Goal: Task Accomplishment & Management: Use online tool/utility

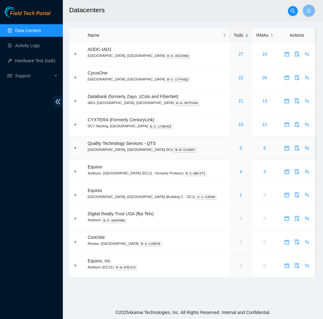
click at [233, 148] on div "5" at bounding box center [241, 147] width 16 height 7
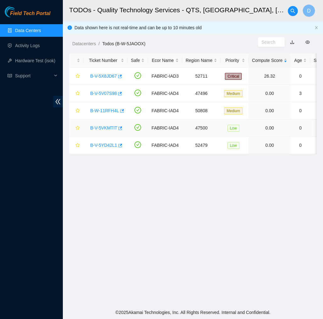
click at [106, 128] on link "B-V-5VKMTIT" at bounding box center [103, 127] width 27 height 5
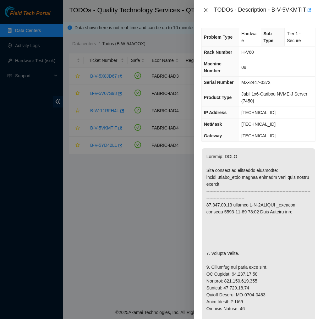
click at [204, 10] on icon "close" at bounding box center [205, 10] width 5 height 5
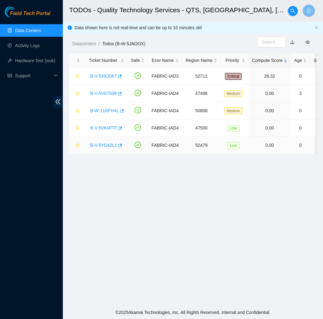
click at [108, 143] on link "B-V-5YD42L1" at bounding box center [103, 145] width 27 height 5
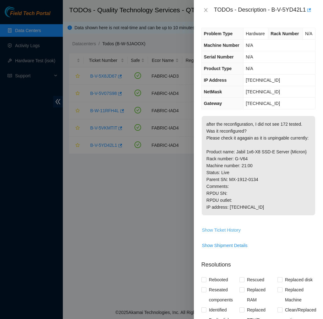
click at [237, 233] on span "Show Ticket History" at bounding box center [221, 229] width 39 height 7
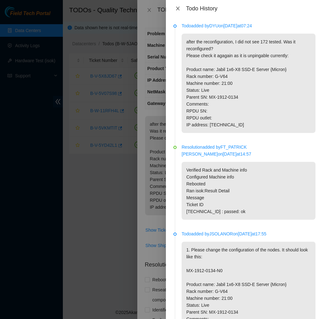
click at [178, 6] on icon "close" at bounding box center [177, 8] width 5 height 5
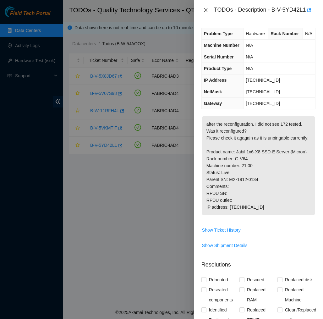
click at [206, 11] on icon "close" at bounding box center [205, 10] width 3 height 4
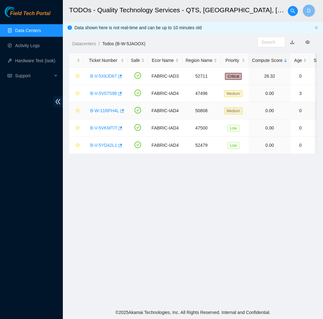
click at [106, 108] on link "B-W-11RFH4L" at bounding box center [104, 110] width 29 height 5
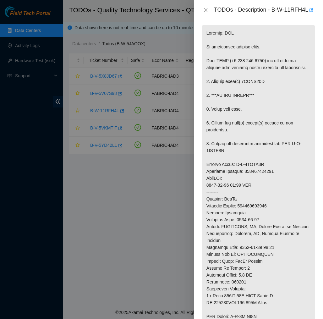
scroll to position [112, 0]
click at [309, 12] on icon "button" at bounding box center [311, 9] width 4 height 3
click at [208, 13] on icon "close" at bounding box center [205, 10] width 5 height 5
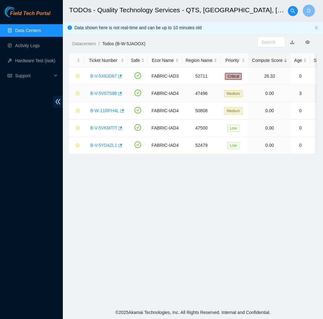
click at [108, 92] on link "B-V-5V07S98" at bounding box center [103, 93] width 27 height 5
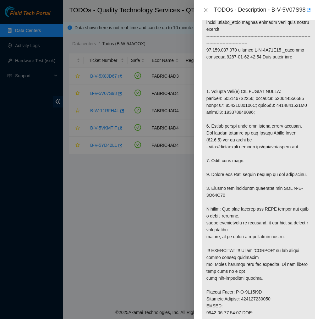
scroll to position [175, 0]
click at [207, 12] on icon "close" at bounding box center [205, 10] width 5 height 5
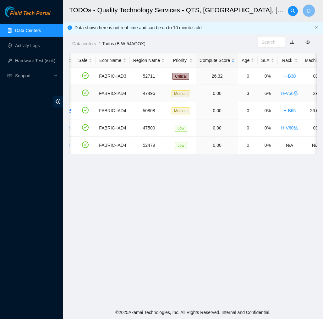
scroll to position [0, 31]
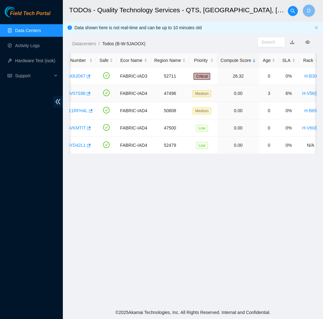
click at [79, 95] on link "B-V-5V07S98" at bounding box center [72, 93] width 27 height 5
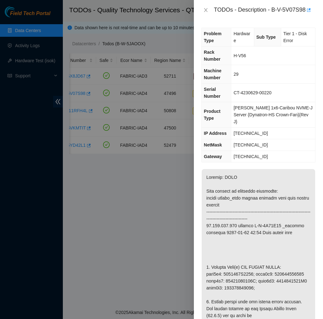
scroll to position [0, 0]
drag, startPoint x: 309, startPoint y: 10, endPoint x: 273, endPoint y: 10, distance: 35.5
click at [273, 10] on div "TODOs - Description - B-V-5V07S98" at bounding box center [264, 10] width 101 height 10
click at [246, 18] on div "TODOs - Description - B-V-5V07S98" at bounding box center [258, 10] width 129 height 20
click at [310, 10] on icon "button" at bounding box center [308, 10] width 4 height 4
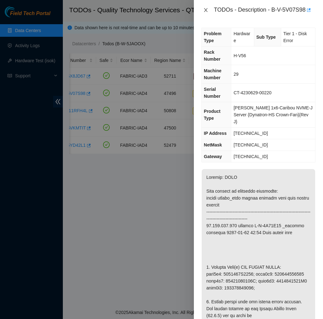
click at [208, 8] on icon "close" at bounding box center [205, 10] width 5 height 5
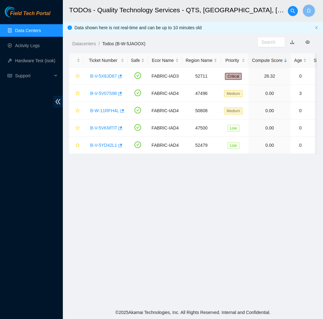
click at [36, 17] on link "Field Tech Portal" at bounding box center [28, 15] width 46 height 8
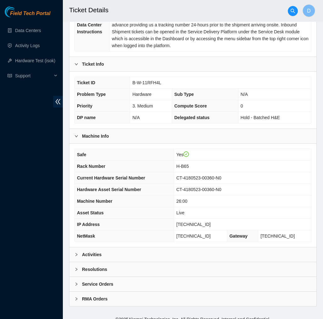
click at [141, 247] on div "Activities" at bounding box center [192, 254] width 247 height 14
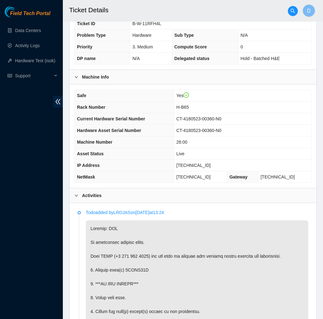
scroll to position [180, 0]
drag, startPoint x: 211, startPoint y: 158, endPoint x: 178, endPoint y: 159, distance: 33.6
click at [178, 160] on td "23.204.137.222" at bounding box center [242, 166] width 137 height 12
copy span "23.204.137.222"
click at [259, 152] on td "Live" at bounding box center [242, 154] width 137 height 12
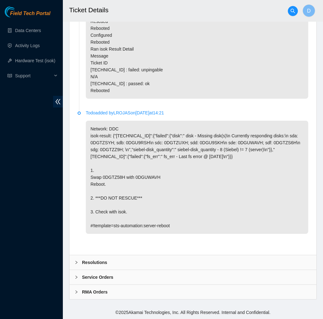
scroll to position [1951, 0]
click at [209, 257] on div "Resolutions" at bounding box center [192, 262] width 247 height 14
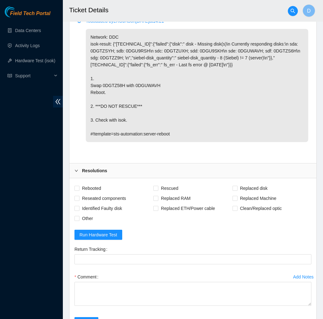
scroll to position [2036, 0]
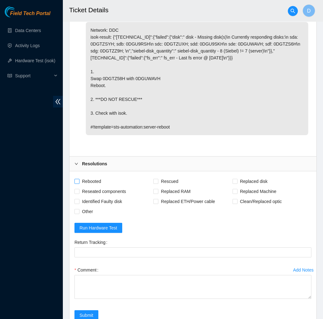
click at [93, 186] on span "Rebooted" at bounding box center [91, 181] width 24 height 10
click at [79, 183] on input "Rebooted" at bounding box center [76, 181] width 4 height 4
checkbox input "true"
click at [163, 186] on span "Rescued" at bounding box center [169, 181] width 22 height 10
click at [158, 183] on input "Rescued" at bounding box center [155, 181] width 4 height 4
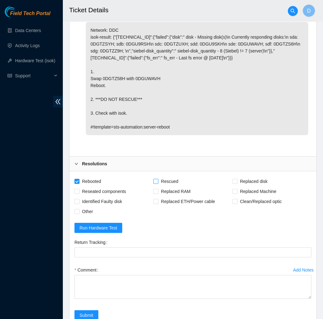
checkbox input "true"
click at [255, 186] on span "Replaced disk" at bounding box center [253, 181] width 33 height 10
click at [237, 183] on input "Replaced disk" at bounding box center [234, 181] width 4 height 4
checkbox input "true"
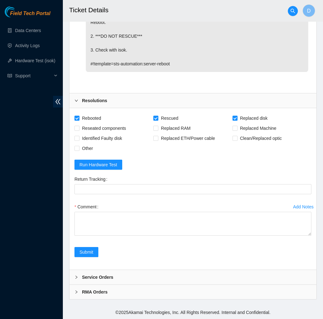
scroll to position [2113, 0]
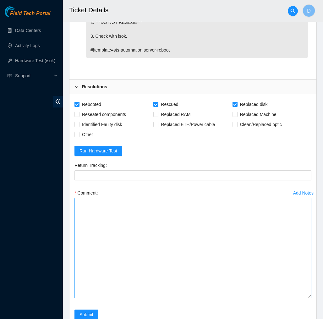
click at [283, 298] on textarea "Comment" at bounding box center [192, 248] width 237 height 100
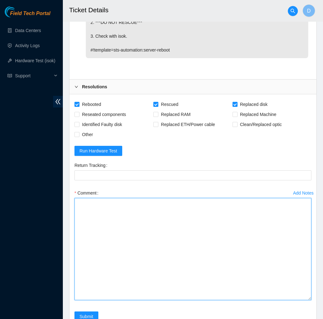
click at [276, 285] on textarea "Comment" at bounding box center [192, 249] width 237 height 102
paste textarea "350196 14-10-2025 10:19:10 23.204.137.222 COMPLETE Result Detail Message Ticket…"
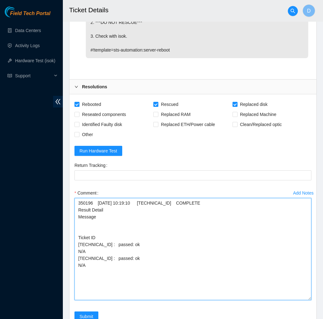
click at [78, 217] on textarea "350196 14-10-2025 10:19:10 23.204.137.222 COMPLETE Result Detail Message Ticket…" at bounding box center [192, 249] width 237 height 102
click at [78, 218] on textarea "350196 14-10-2025 10:19:10 23.204.137.222 COMPLETE Result Detail Message Ticket…" at bounding box center [192, 249] width 237 height 102
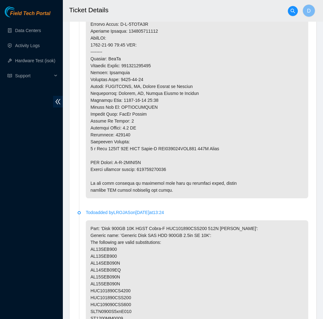
scroll to position [497, 0]
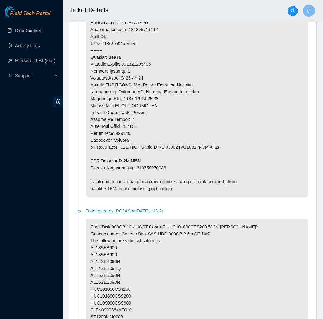
type textarea "350196 14-10-2025 10:19:10 23.204.137.222 COMPLETE Result Detail Message Ticket…"
drag, startPoint x: 178, startPoint y: 161, endPoint x: 140, endPoint y: 160, distance: 37.7
click at [140, 160] on p at bounding box center [197, 50] width 222 height 293
copy p "463470064438"
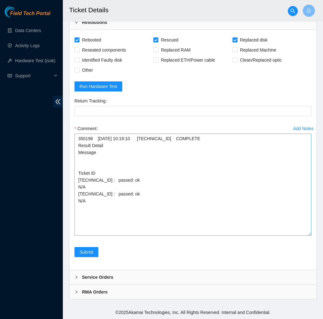
scroll to position [2191, 0]
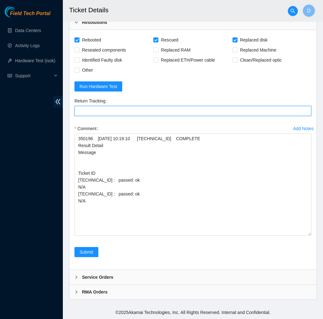
click at [217, 107] on Tracking "Return Tracking" at bounding box center [192, 111] width 237 height 10
paste Tracking "463470064438"
type Tracking "463470064438"
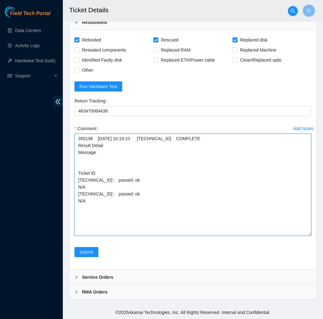
click at [185, 139] on textarea "350196 14-10-2025 10:19:10 23.204.137.222 COMPLETE Result Detail Message Ticket…" at bounding box center [192, 184] width 237 height 102
click at [123, 138] on textarea "350196 14-10-2025 10:19:10 23.204.137.222 COMPLETE Result Detail Message Ticket…" at bounding box center [192, 184] width 237 height 102
paste textarea "Verified machine S/N Plugged in Monitor, screen resting on config safely powere…"
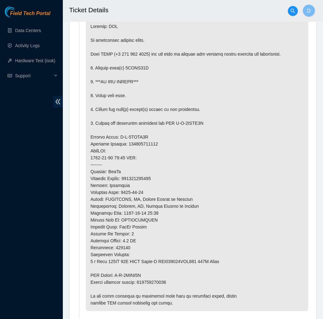
scroll to position [367, 0]
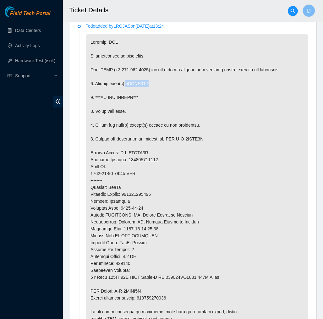
drag, startPoint x: 152, startPoint y: 77, endPoint x: 128, endPoint y: 75, distance: 24.3
click at [128, 75] on p at bounding box center [197, 180] width 222 height 293
copy p "0DGTZ58H"
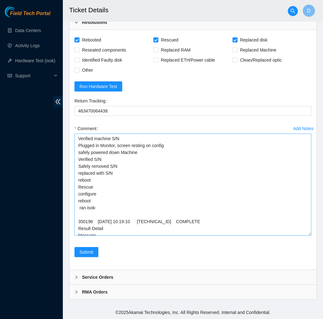
scroll to position [2191, 0]
click at [128, 166] on textarea "Verified machine S/N Plugged in Monitor, screen resting on config safely powere…" at bounding box center [192, 184] width 237 height 102
paste textarea "0DGTZ58H"
click at [125, 174] on textarea "Verified machine S/N Plugged in Monitor, screen resting on config safely powere…" at bounding box center [192, 184] width 237 height 102
type textarea "Verified machine S/N Plugged in Monitor, screen resting on config safely powere…"
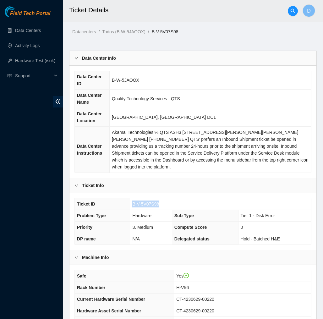
drag, startPoint x: 163, startPoint y: 198, endPoint x: 133, endPoint y: 198, distance: 30.5
click at [133, 198] on td "B-V-5V07S98" at bounding box center [220, 204] width 181 height 12
copy span "B-V-5V07S98"
click at [194, 182] on div "Ticket Info" at bounding box center [192, 185] width 247 height 14
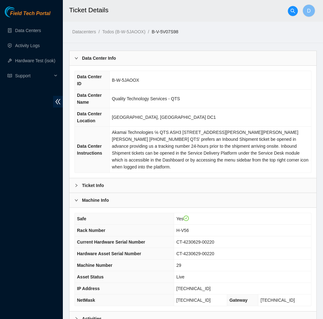
click at [194, 182] on div "Ticket Info" at bounding box center [192, 185] width 247 height 14
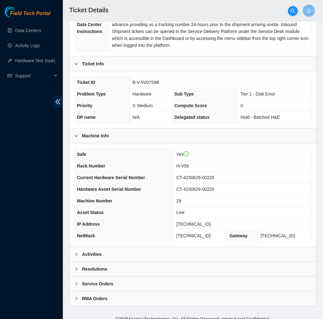
scroll to position [121, 0]
click at [183, 247] on div "Activities" at bounding box center [192, 254] width 247 height 14
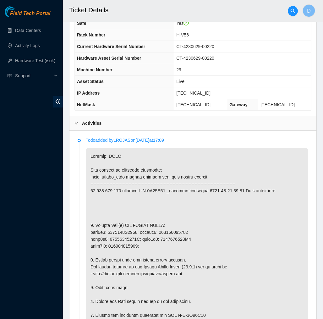
scroll to position [248, 0]
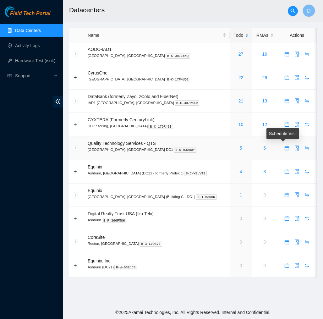
click at [285, 149] on icon "calendar" at bounding box center [286, 147] width 5 height 5
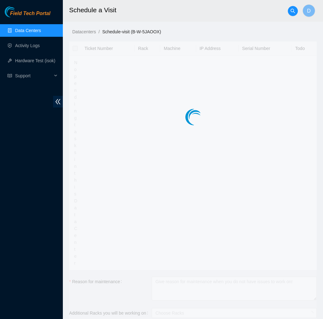
type input "2025-10-14 10:12"
type input "2025-10-15 10:11"
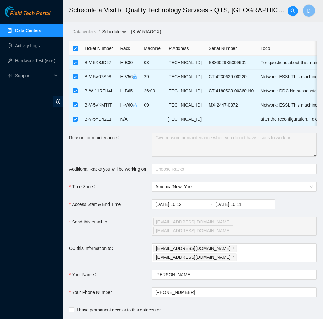
click at [76, 51] on label at bounding box center [75, 48] width 5 height 7
click at [76, 51] on input "checkbox" at bounding box center [75, 48] width 5 height 5
checkbox input "false"
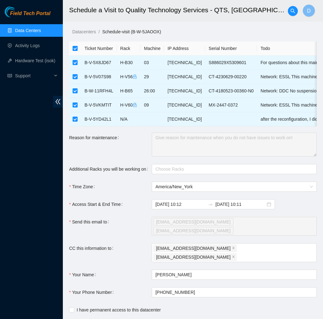
checkbox input "false"
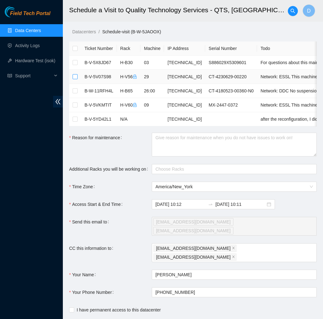
click at [74, 76] on input "checkbox" at bounding box center [75, 76] width 5 height 5
checkbox input "true"
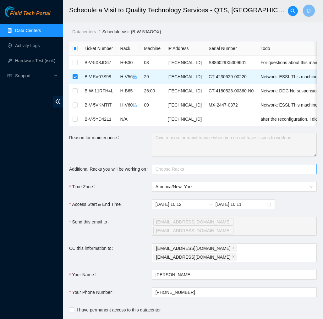
click at [177, 169] on div at bounding box center [230, 169] width 155 height 8
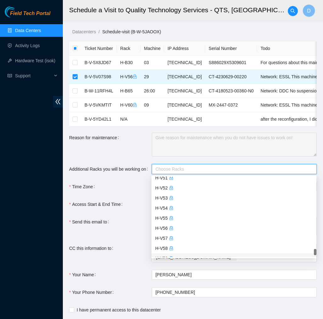
scroll to position [2576, 0]
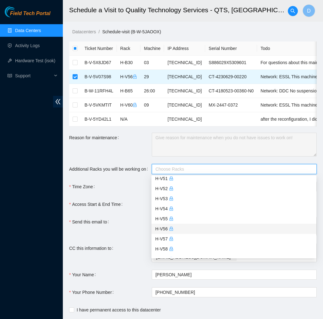
click at [198, 227] on div "H-V56" at bounding box center [233, 228] width 157 height 7
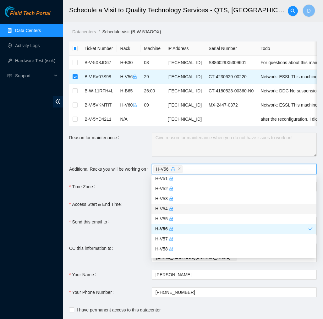
click at [138, 188] on div "Time Zone" at bounding box center [110, 187] width 83 height 10
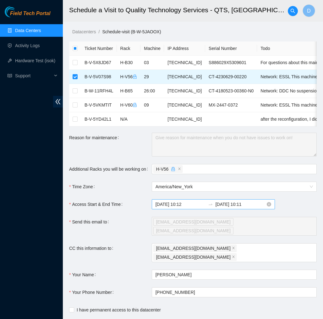
click at [231, 206] on input "2025-10-15 10:11" at bounding box center [240, 204] width 50 height 7
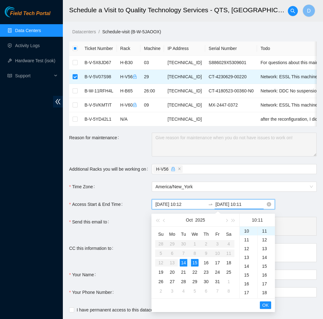
click at [251, 204] on input "2025-10-15 10:11" at bounding box center [240, 204] width 50 height 7
click at [243, 204] on input "2025-10-15 10:11" at bounding box center [240, 204] width 50 height 7
click at [251, 206] on input "2025-10-15 11:11" at bounding box center [240, 204] width 50 height 7
click at [267, 304] on span "OK" at bounding box center [265, 305] width 6 height 7
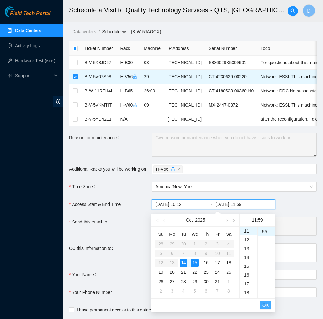
type input "2025-10-15 11:59"
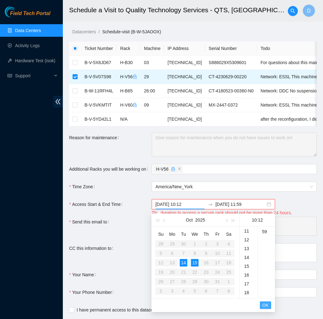
scroll to position [106, 0]
click at [184, 262] on div "14" at bounding box center [184, 263] width 8 height 8
click at [195, 261] on div "15" at bounding box center [195, 263] width 8 height 8
click at [184, 262] on div "14" at bounding box center [184, 263] width 8 height 8
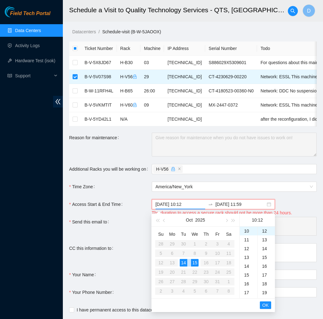
click at [184, 262] on div "14" at bounding box center [184, 263] width 8 height 8
drag, startPoint x: 195, startPoint y: 260, endPoint x: 189, endPoint y: 260, distance: 6.6
click at [189, 260] on tr "12 13 14 15 16 17 18" at bounding box center [194, 262] width 79 height 9
click at [184, 261] on div "14" at bounding box center [184, 263] width 8 height 8
type input "2025-10-15 10:12"
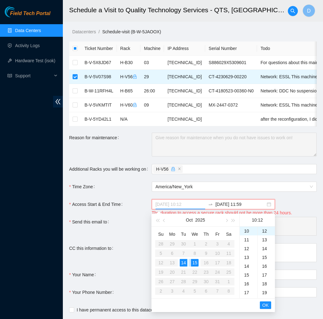
click at [194, 261] on div "15" at bounding box center [195, 263] width 8 height 8
click at [267, 304] on span "OK" at bounding box center [265, 305] width 6 height 7
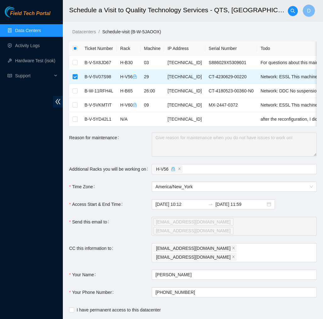
click at [279, 203] on div "2025-10-15 10:12 2025-10-15 11:59" at bounding box center [234, 204] width 165 height 10
click at [253, 203] on input "2025-10-15 11:59" at bounding box center [240, 204] width 50 height 7
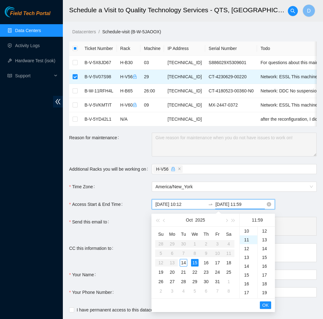
scroll to position [518, 0]
type input "2025-10-15 11:59"
click at [284, 209] on div "2025-10-15 10:12 2025-10-15 11:59" at bounding box center [234, 204] width 165 height 10
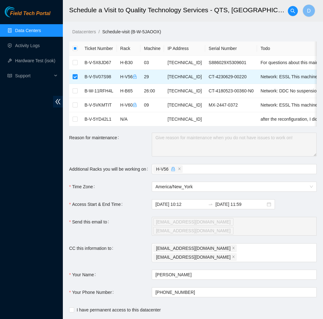
scroll to position [0, 0]
click at [71, 307] on input "I have permanent access to this datacenter" at bounding box center [71, 309] width 4 height 4
checkbox input "true"
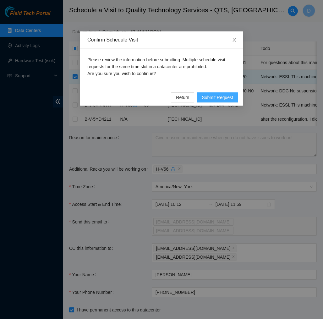
click at [211, 98] on span "Submit Request" at bounding box center [217, 97] width 31 height 7
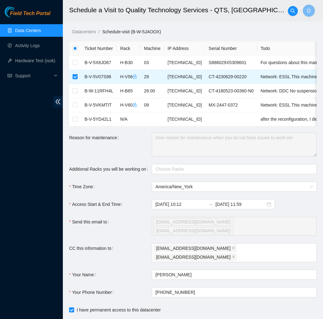
type input "2025-10-14 10:15"
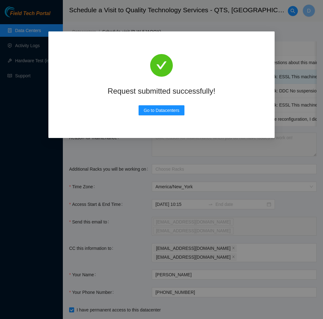
click at [219, 154] on div "Request submitted successfully! Go to Datacenters" at bounding box center [161, 159] width 323 height 319
click at [152, 109] on span "Go to Datacenters" at bounding box center [162, 110] width 36 height 7
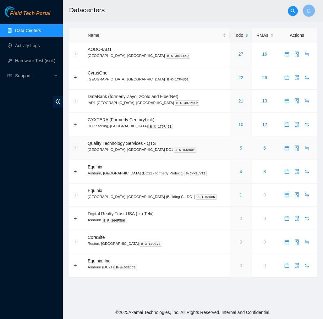
click at [240, 145] on link "5" at bounding box center [241, 147] width 3 height 5
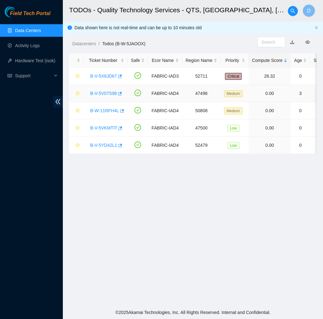
click at [108, 94] on link "B-V-5V07S98" at bounding box center [103, 93] width 27 height 5
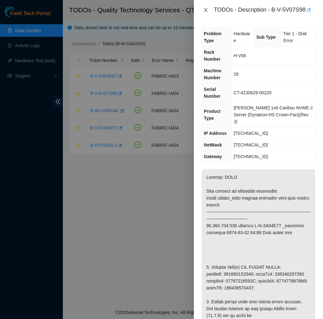
click at [207, 10] on icon "close" at bounding box center [205, 10] width 5 height 5
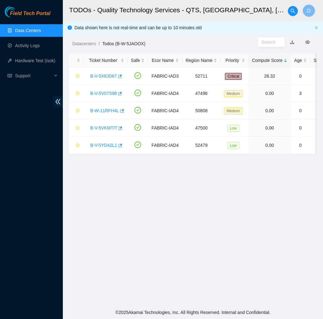
click at [35, 14] on span "Field Tech Portal" at bounding box center [30, 14] width 40 height 6
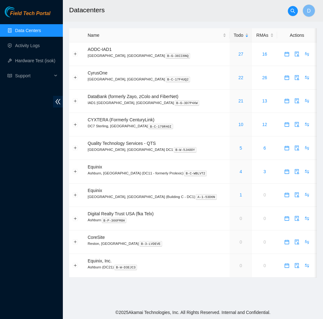
click at [35, 14] on span "Field Tech Portal" at bounding box center [30, 14] width 40 height 6
click at [33, 60] on link "Hardware Test (isok)" at bounding box center [35, 60] width 40 height 5
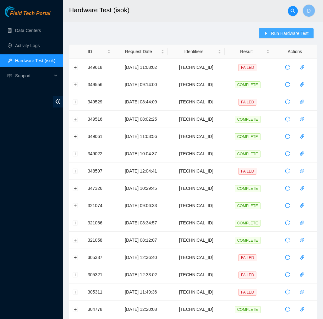
click at [281, 37] on button "Run Hardware Test" at bounding box center [286, 33] width 55 height 10
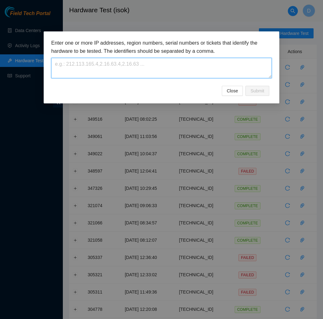
click at [204, 62] on textarea at bounding box center [161, 68] width 220 height 20
paste textarea "[TECHNICAL_ID]"
type textarea "[TECHNICAL_ID]"
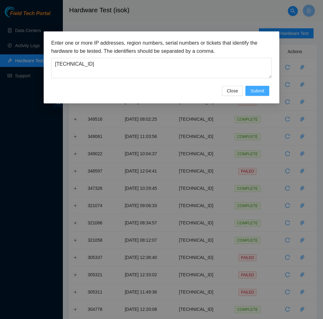
click at [259, 87] on span "Submit" at bounding box center [257, 90] width 14 height 7
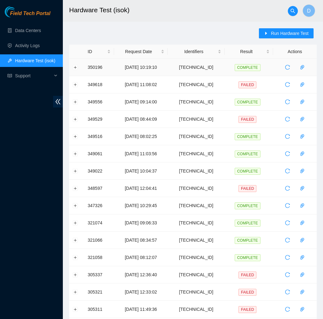
click at [74, 70] on td at bounding box center [76, 67] width 15 height 17
click at [75, 67] on button "Expand row" at bounding box center [75, 67] width 5 height 5
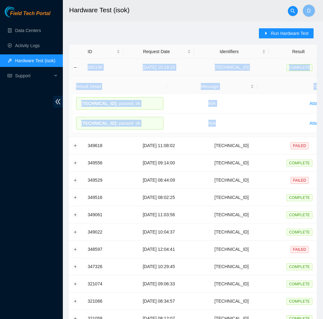
drag, startPoint x: 218, startPoint y: 123, endPoint x: 82, endPoint y: 63, distance: 149.2
click at [82, 63] on tbody "350196 [DATE] 10:19:10 [TECHNICAL_ID] COMPLETE Result Detail Message Ticket ID …" at bounding box center [229, 262] width 321 height 406
copy tbody "350196 [DATE] 10:19:10 [TECHNICAL_ID] COMPLETE Result Detail Message Ticket ID …"
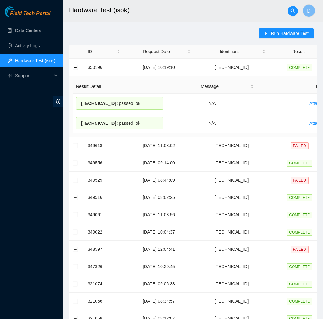
click at [166, 31] on div "Run Hardware Test ID Request Date Identifiers Result Actions 350196 [DATE] 10:1…" at bounding box center [192, 256] width 247 height 457
